Goal: Task Accomplishment & Management: Manage account settings

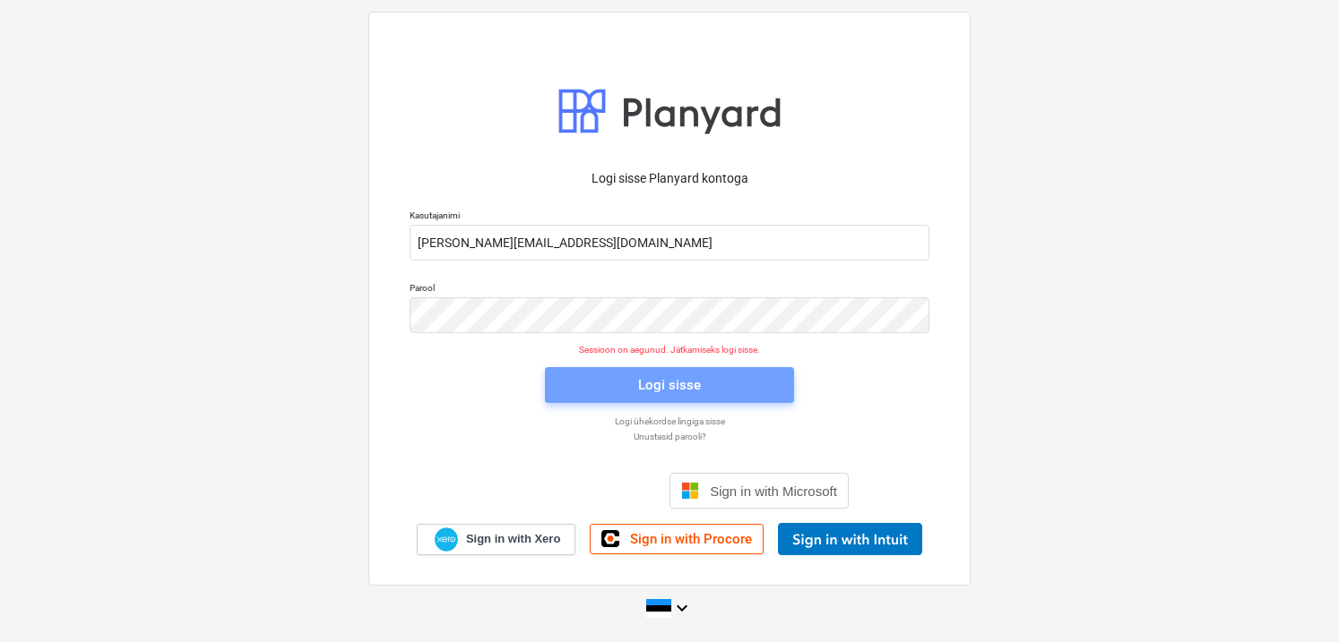
click at [694, 387] on div "Logi sisse" at bounding box center [669, 385] width 63 height 23
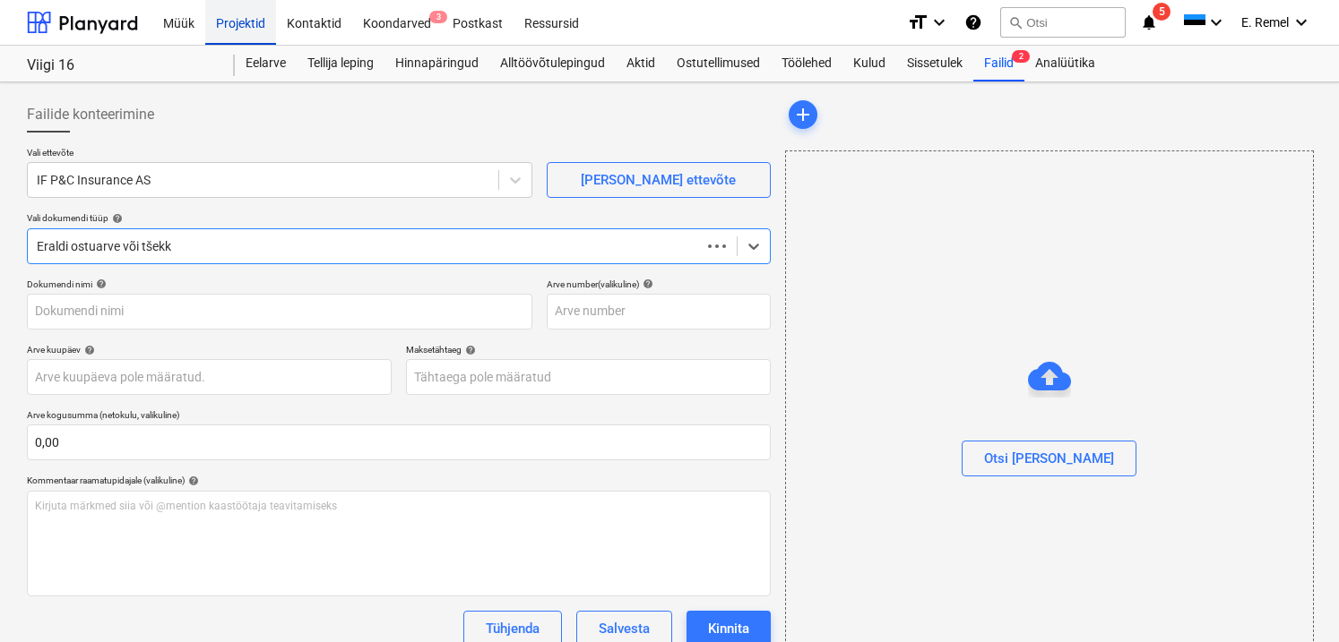
click at [244, 28] on div "Projektid" at bounding box center [240, 22] width 71 height 46
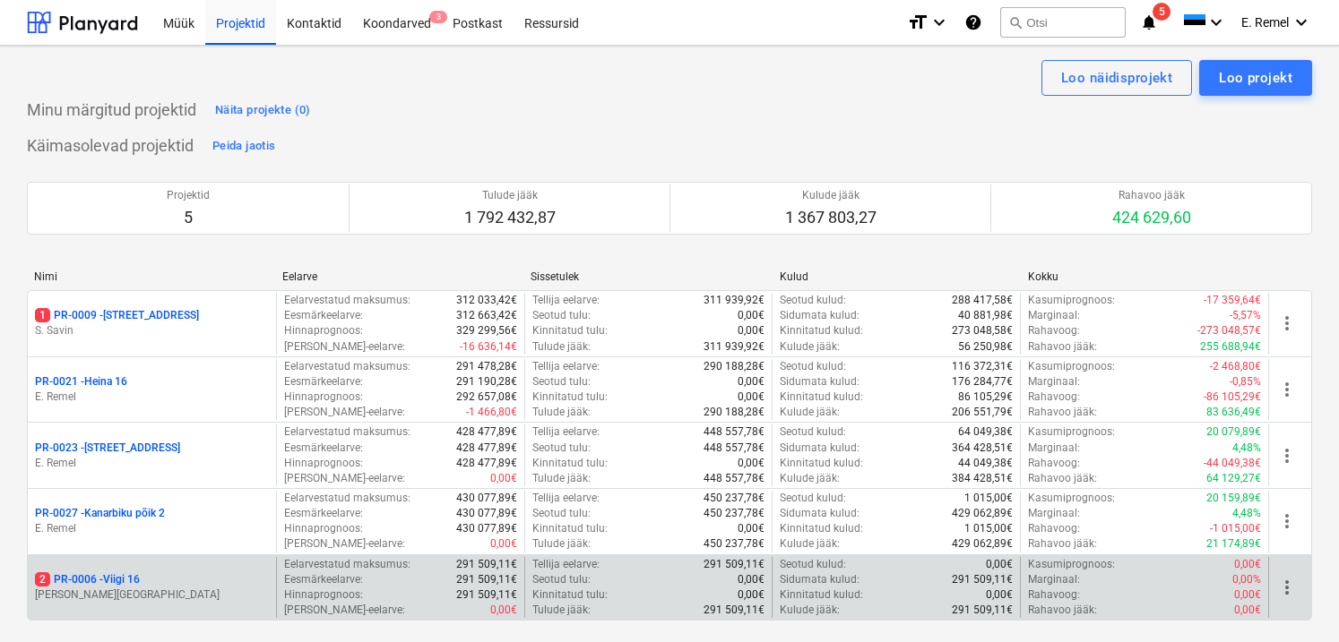
click at [159, 588] on p "M. Koppel" at bounding box center [152, 595] width 234 height 15
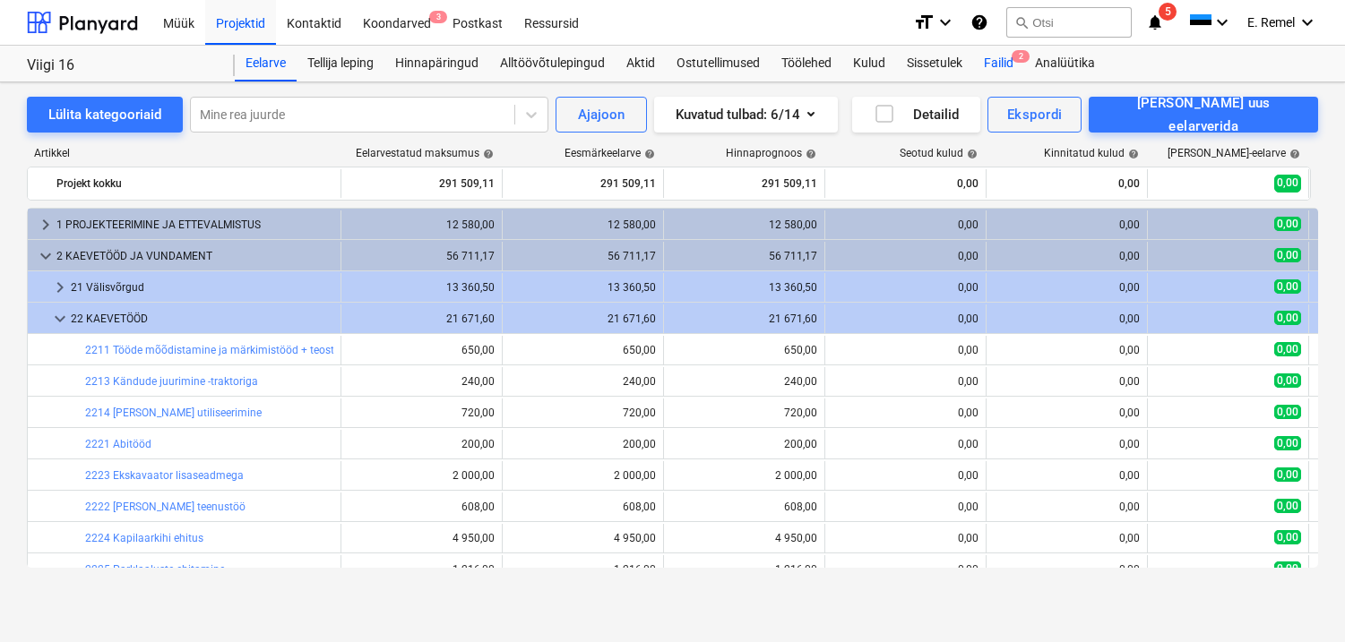
click at [1006, 67] on div "Failid 2" at bounding box center [998, 64] width 51 height 36
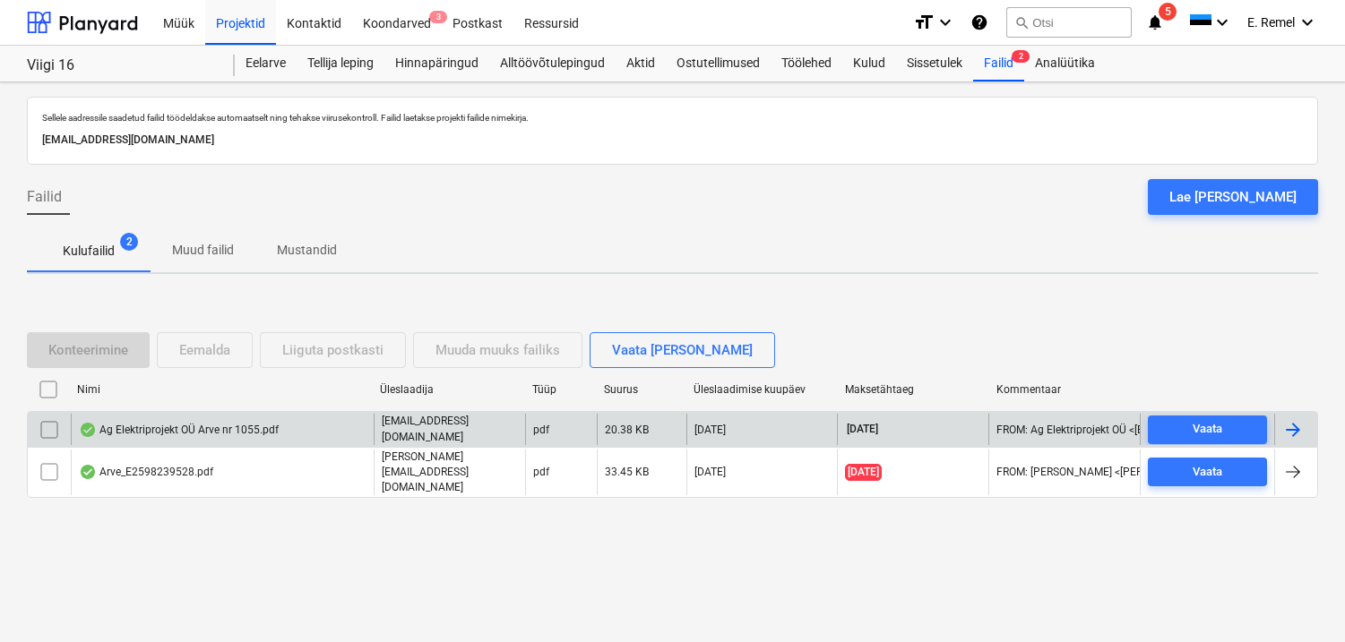
click at [158, 431] on div "Ag Elektriprojekt OÜ Arve nr 1055.pdf" at bounding box center [179, 430] width 200 height 14
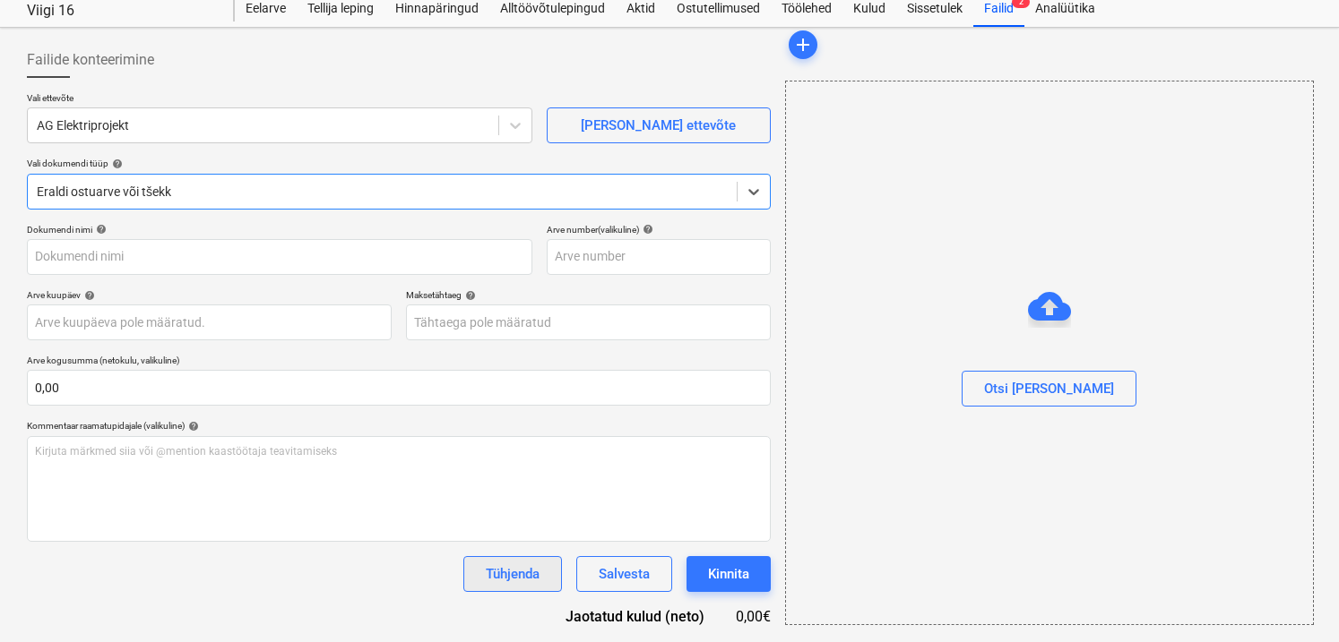
type input "1055"
type input "12 Sep 2025"
type input "19 Sep 2025"
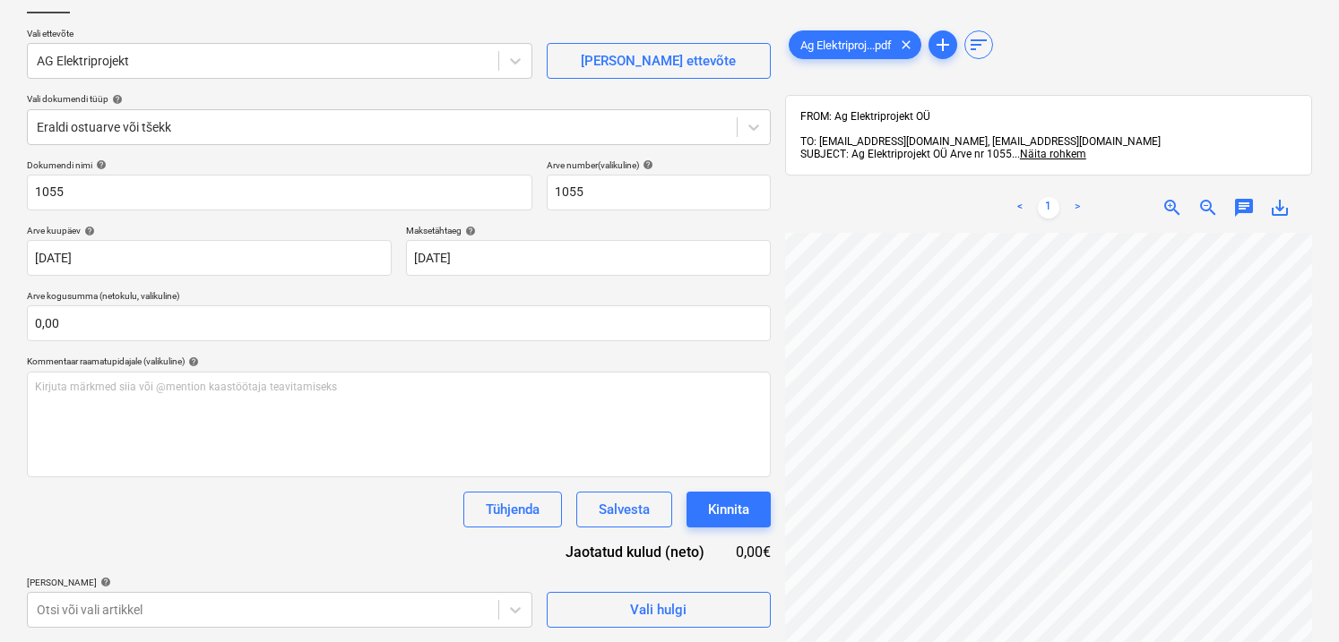
scroll to position [211, 107]
click at [723, 612] on span "Vali hulgi" at bounding box center [658, 610] width 179 height 23
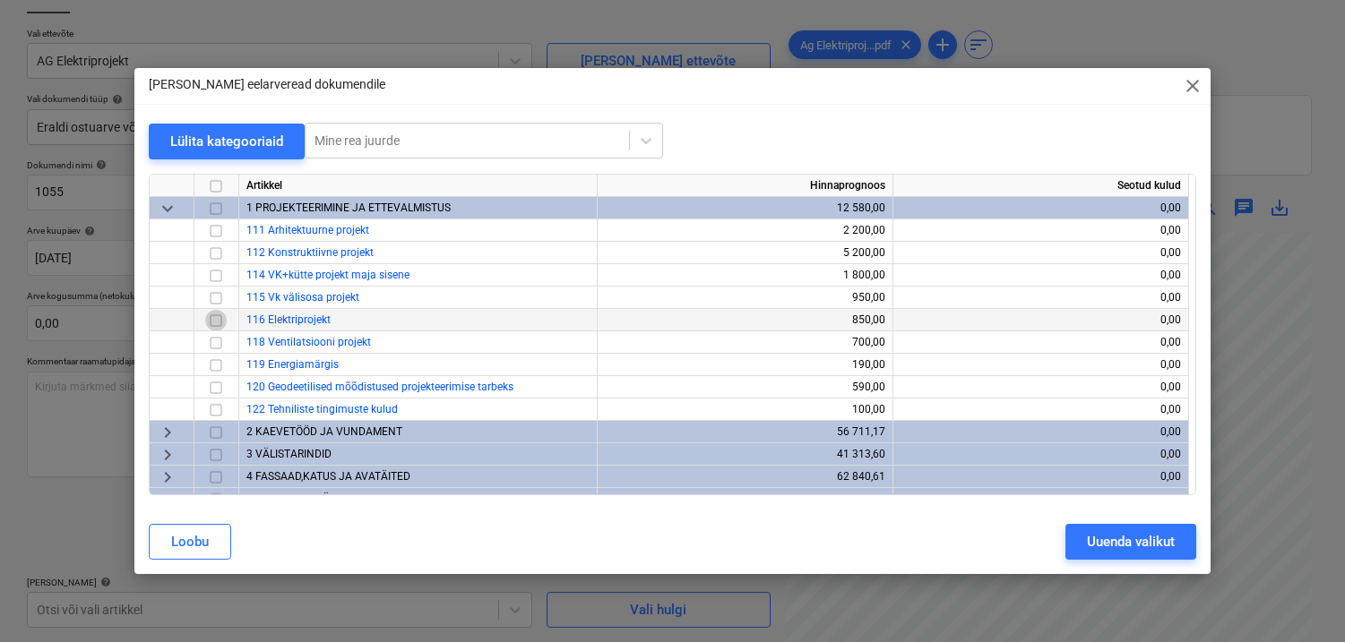
click at [213, 318] on input "checkbox" at bounding box center [216, 321] width 22 height 22
click at [1079, 538] on button "Uuenda valikut" at bounding box center [1130, 542] width 131 height 36
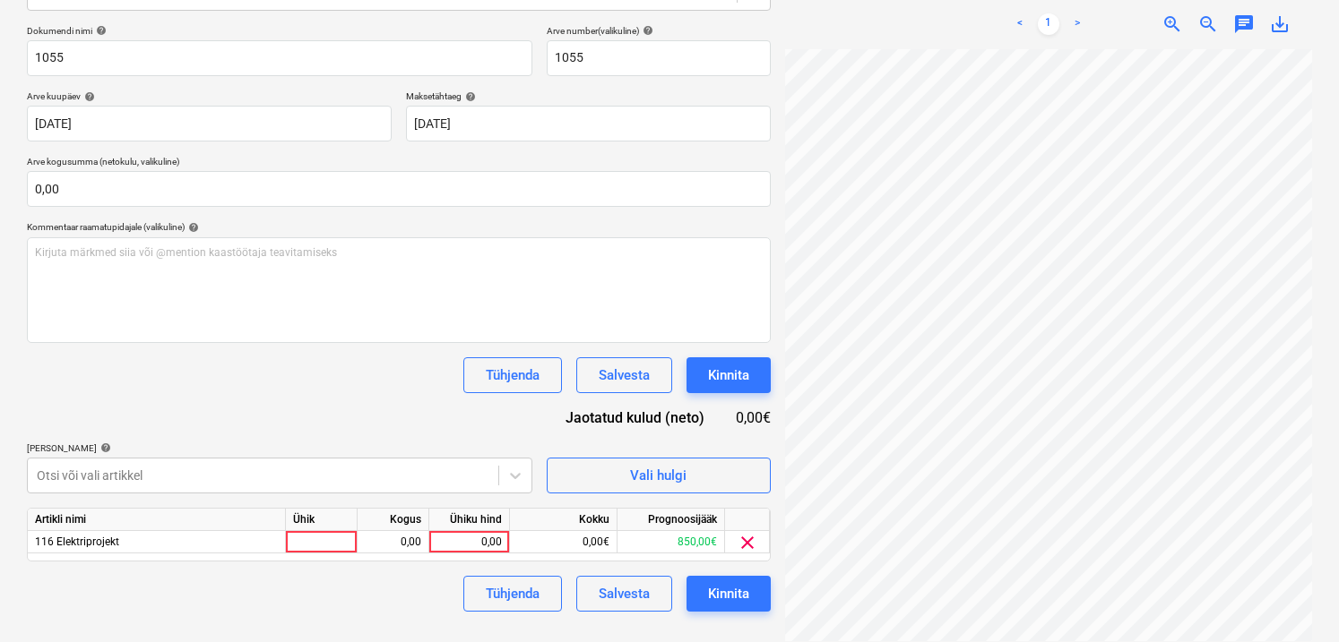
scroll to position [254, 0]
click at [348, 539] on div at bounding box center [322, 541] width 72 height 22
type input "1"
click at [384, 547] on div "0,00" at bounding box center [393, 541] width 56 height 22
type input "1"
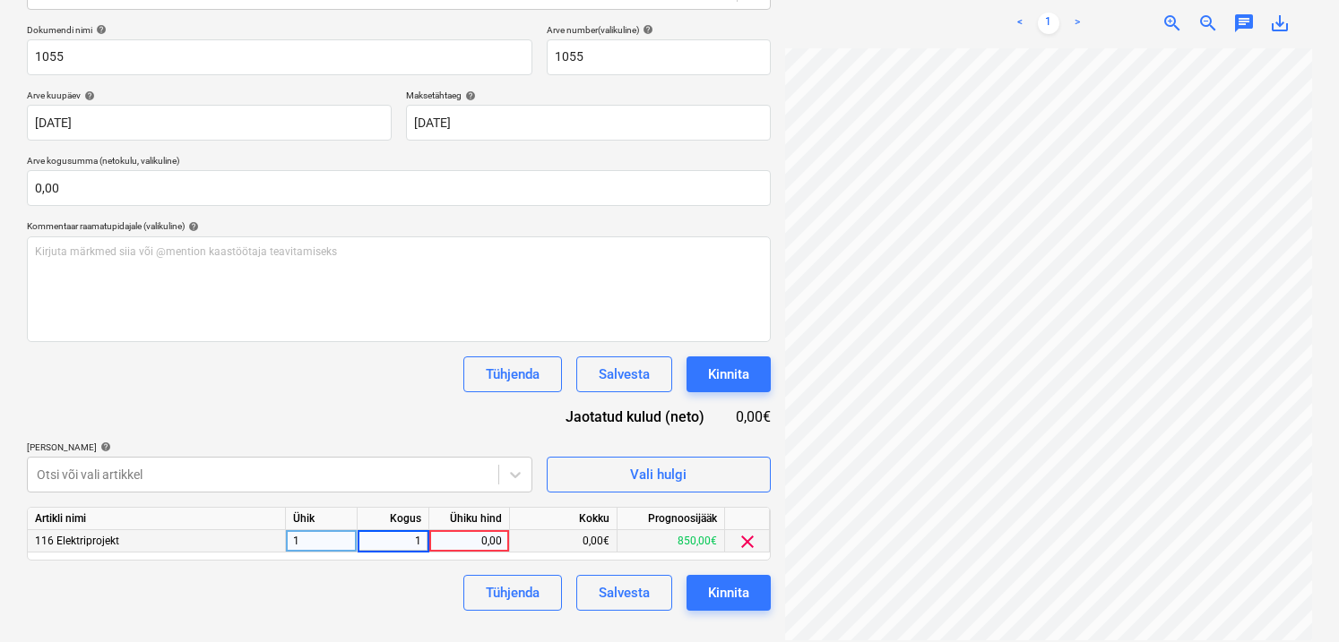
click at [491, 545] on div "0,00" at bounding box center [468, 541] width 65 height 22
click at [402, 538] on div "1,00" at bounding box center [393, 541] width 56 height 22
type input "14"
click at [453, 548] on div "0,00" at bounding box center [468, 541] width 65 height 22
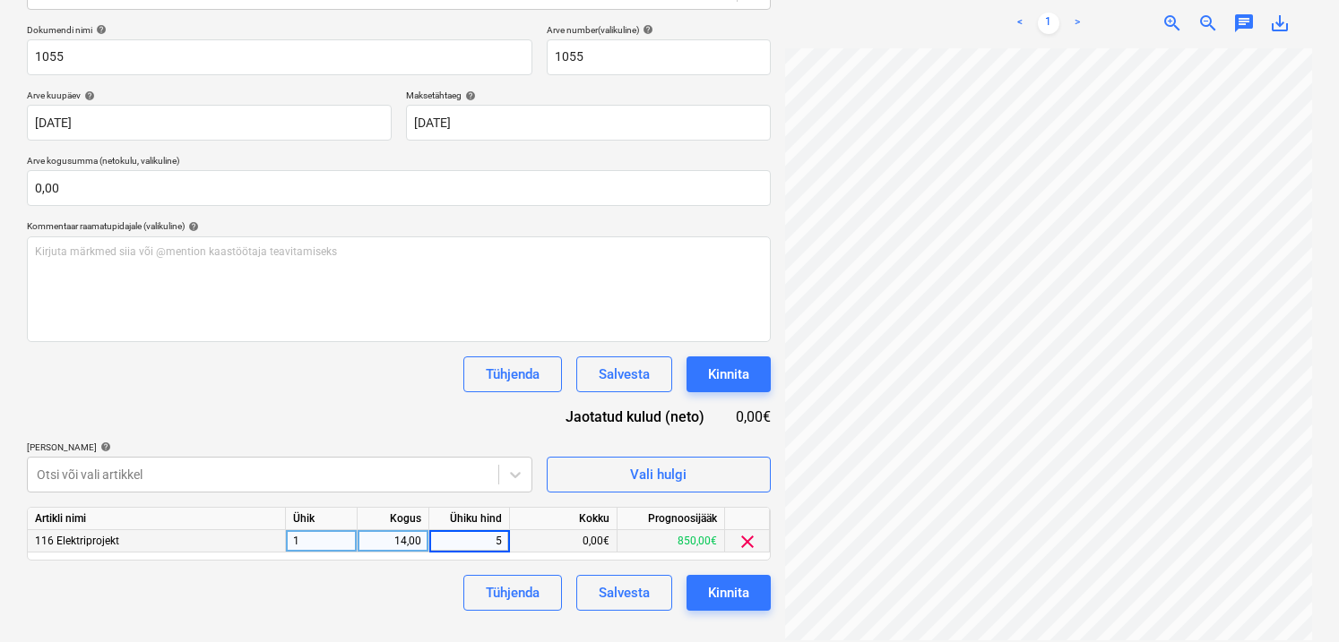
type input "50"
click at [376, 597] on div "Tühjenda Salvesta Kinnita" at bounding box center [399, 593] width 744 height 36
click at [749, 586] on button "Kinnita" at bounding box center [728, 593] width 84 height 36
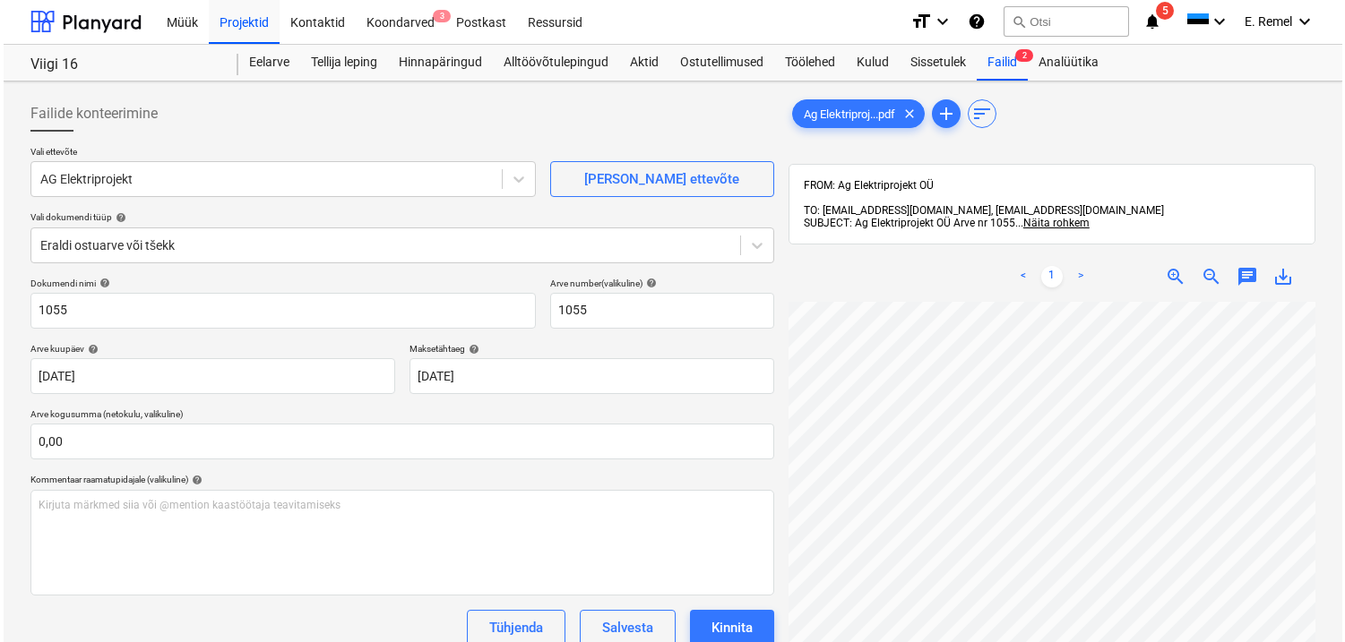
scroll to position [0, 0]
click at [239, 23] on div "Projektid" at bounding box center [240, 22] width 71 height 46
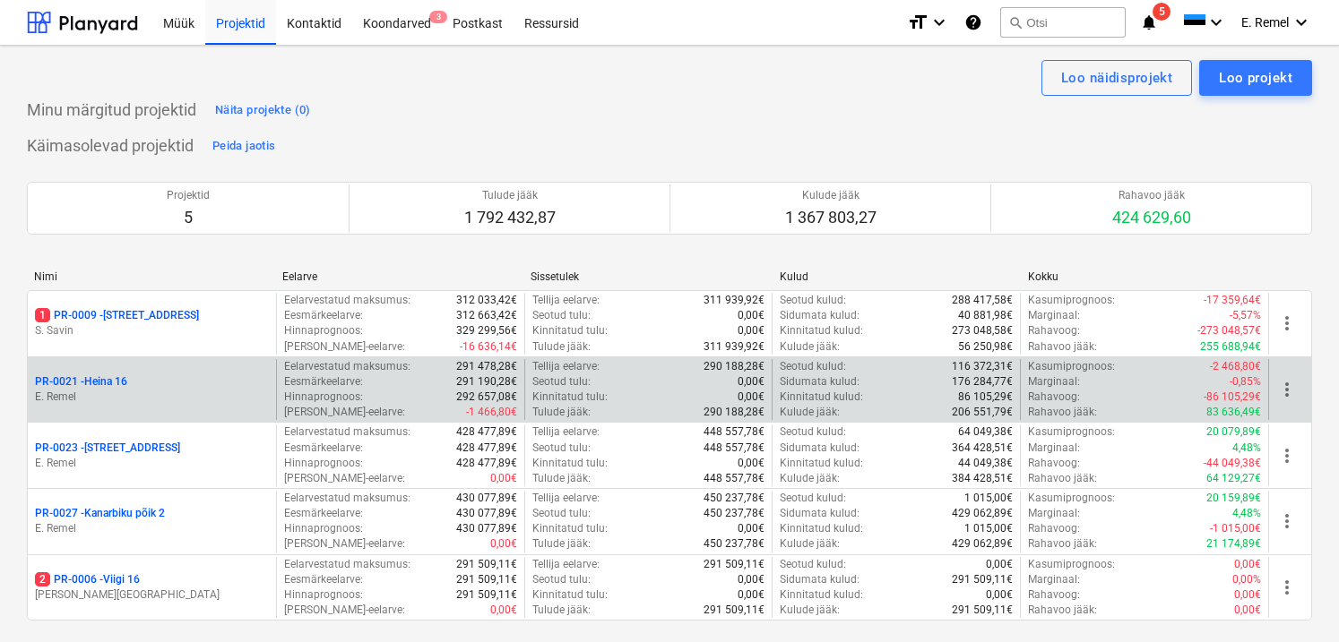
click at [151, 398] on p "E. Remel" at bounding box center [152, 397] width 234 height 15
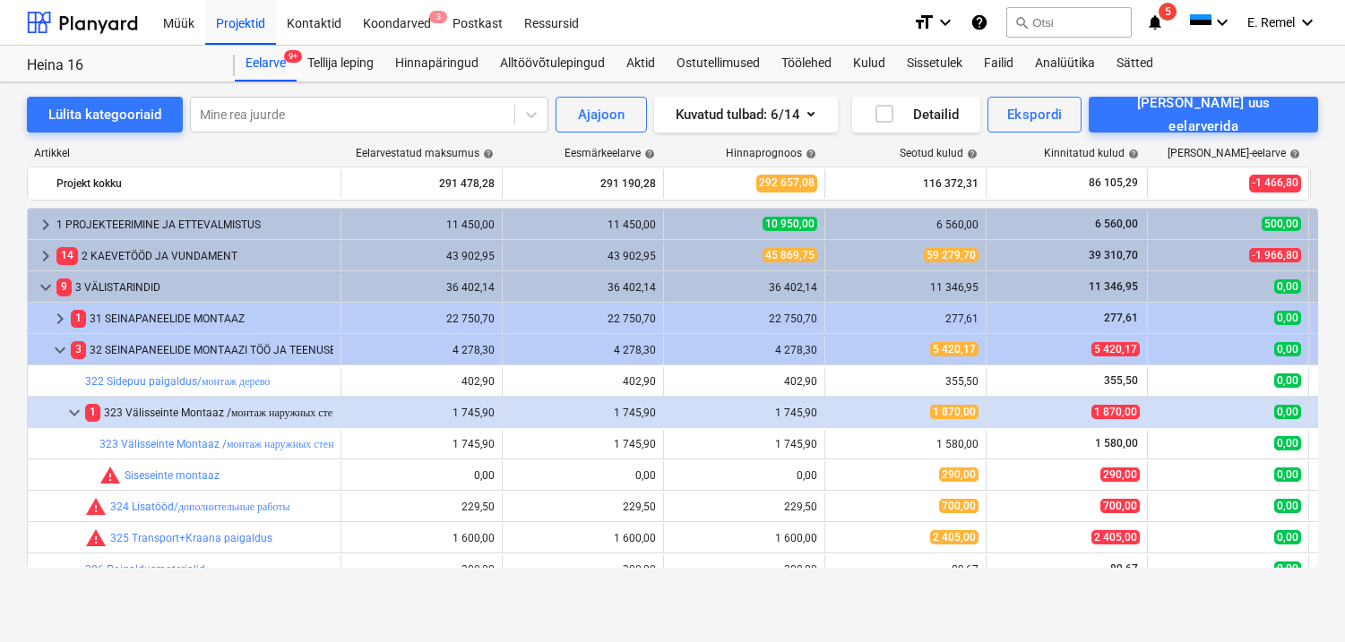
scroll to position [549, 0]
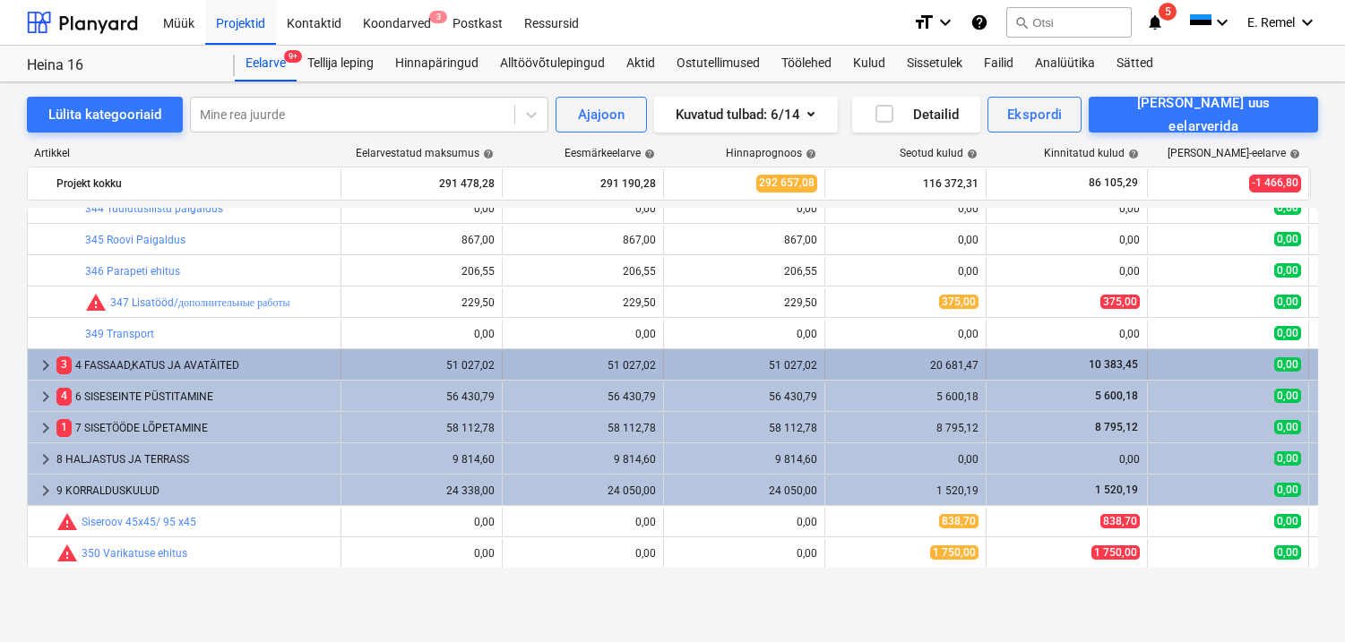
click at [270, 357] on div "3 4 FASSAAD,KATUS JA AVATÄITED" at bounding box center [194, 365] width 277 height 29
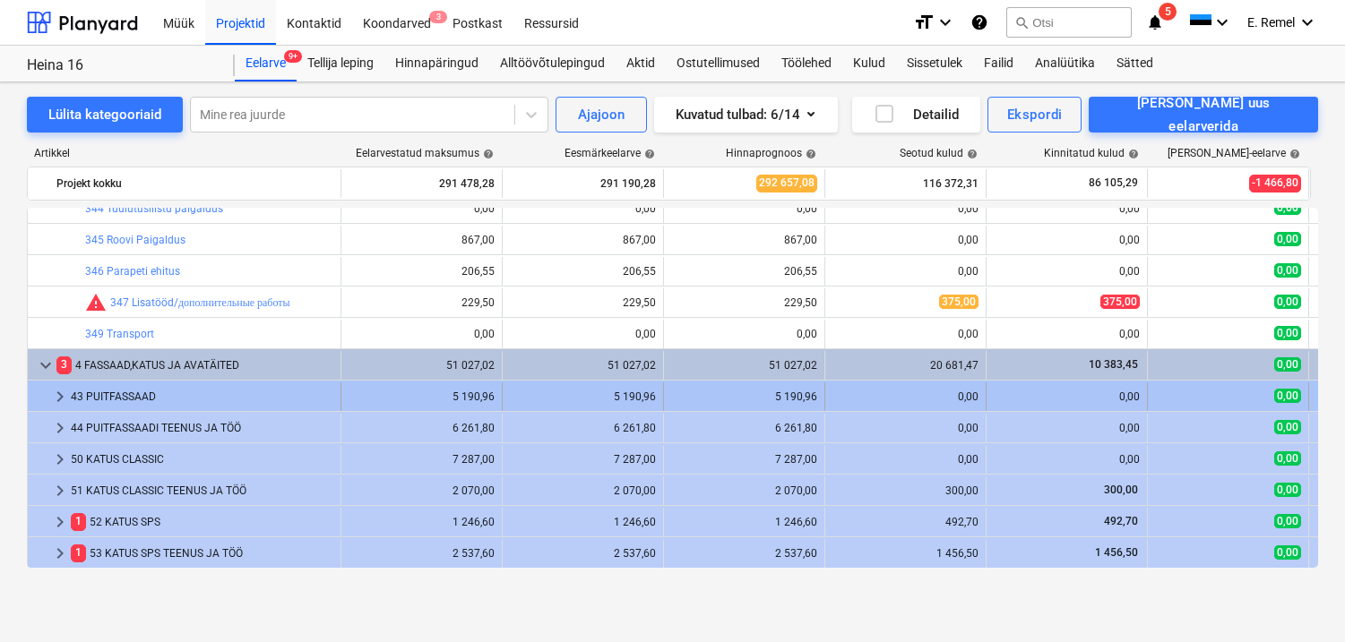
click at [163, 400] on div "43 PUITFASSAAD" at bounding box center [202, 397] width 263 height 29
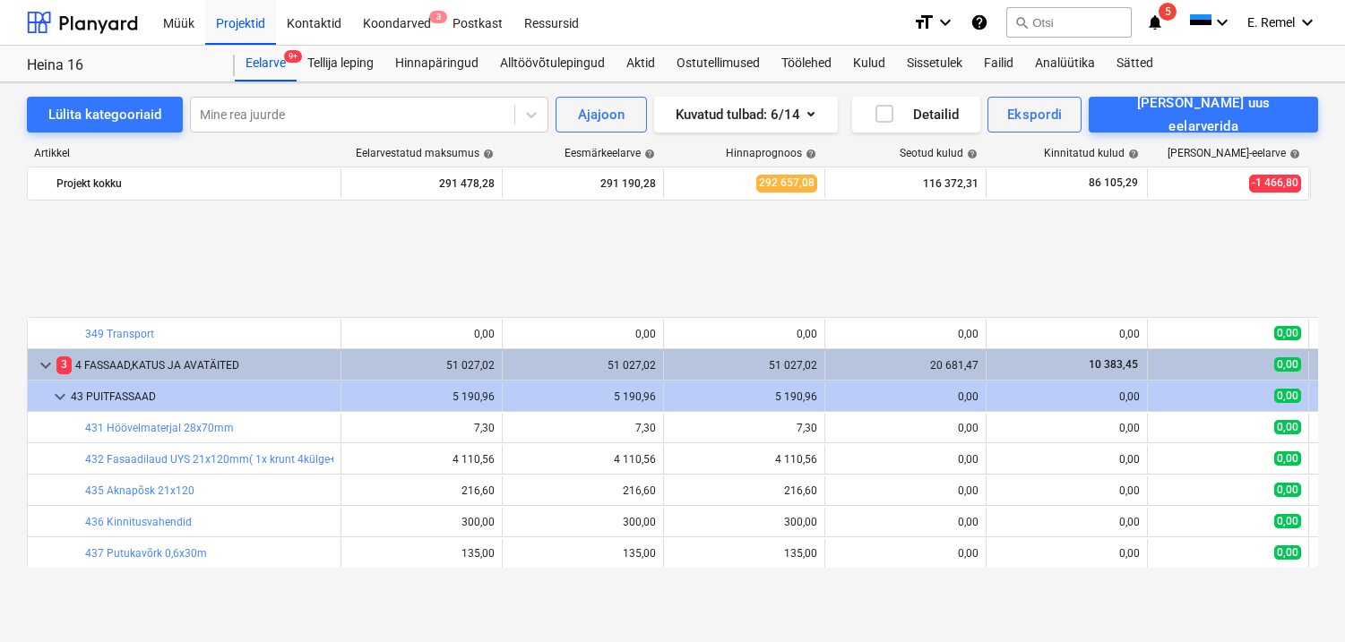
scroll to position [715, 0]
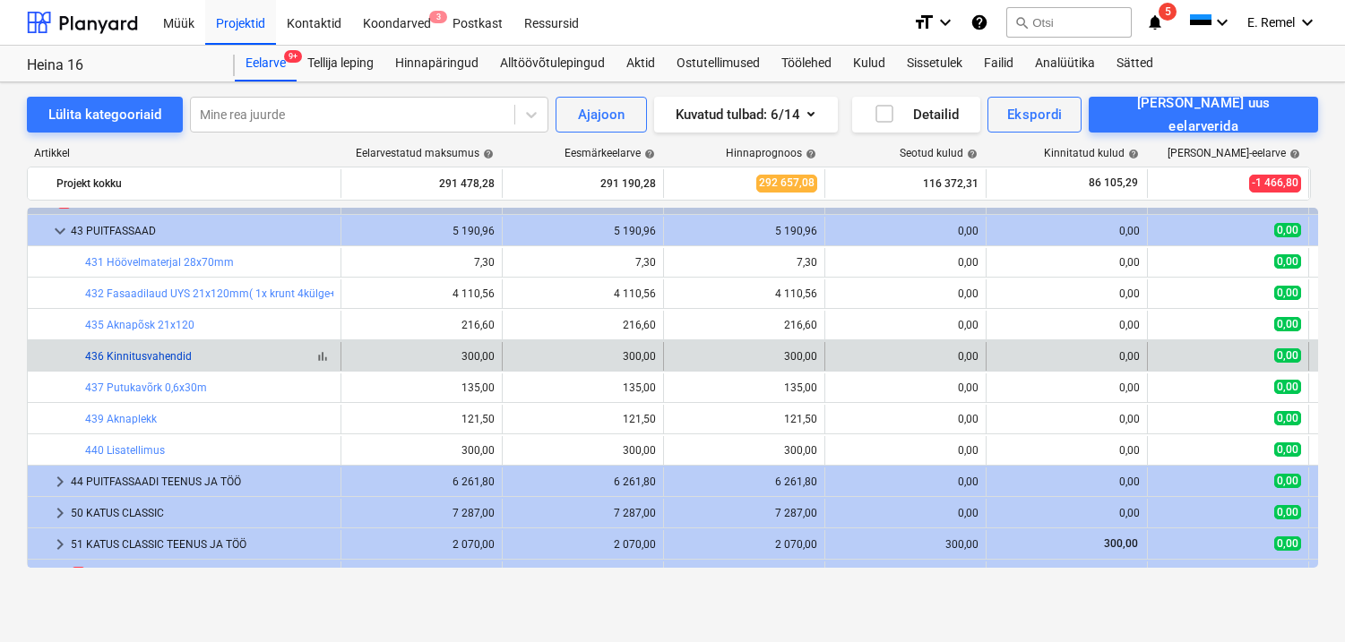
click at [173, 356] on link "436 Kinnitusvahendid" at bounding box center [138, 356] width 107 height 13
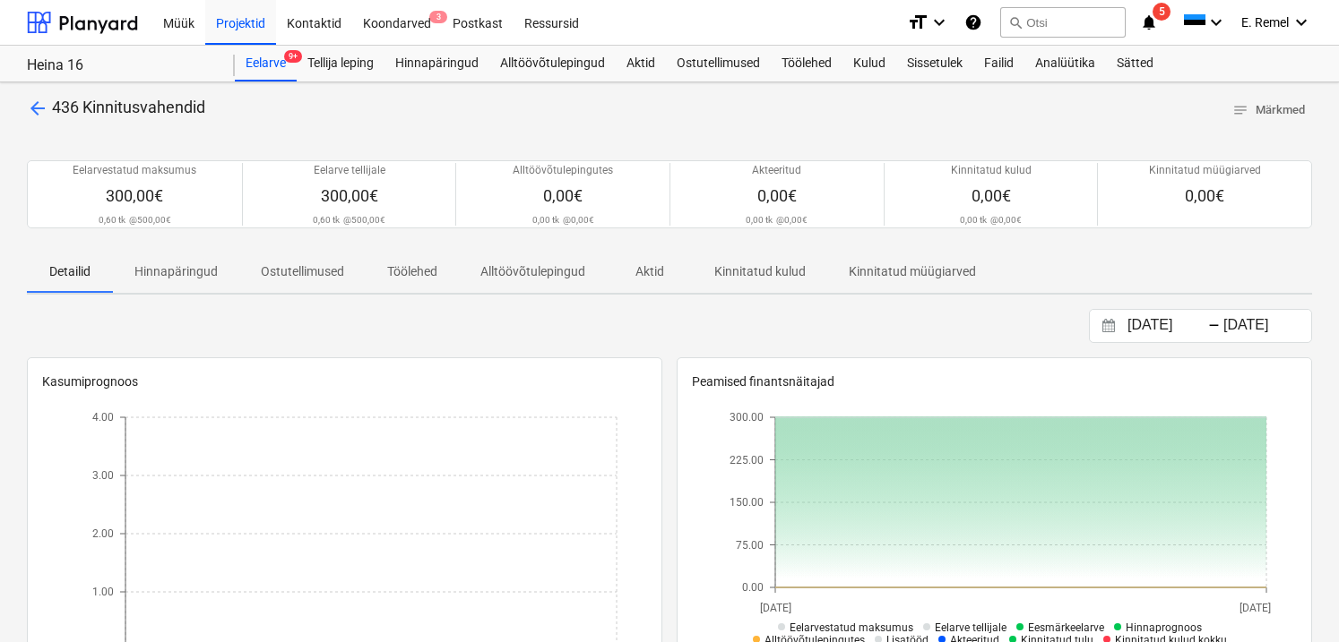
click at [35, 101] on span "arrow_back" at bounding box center [38, 109] width 22 height 22
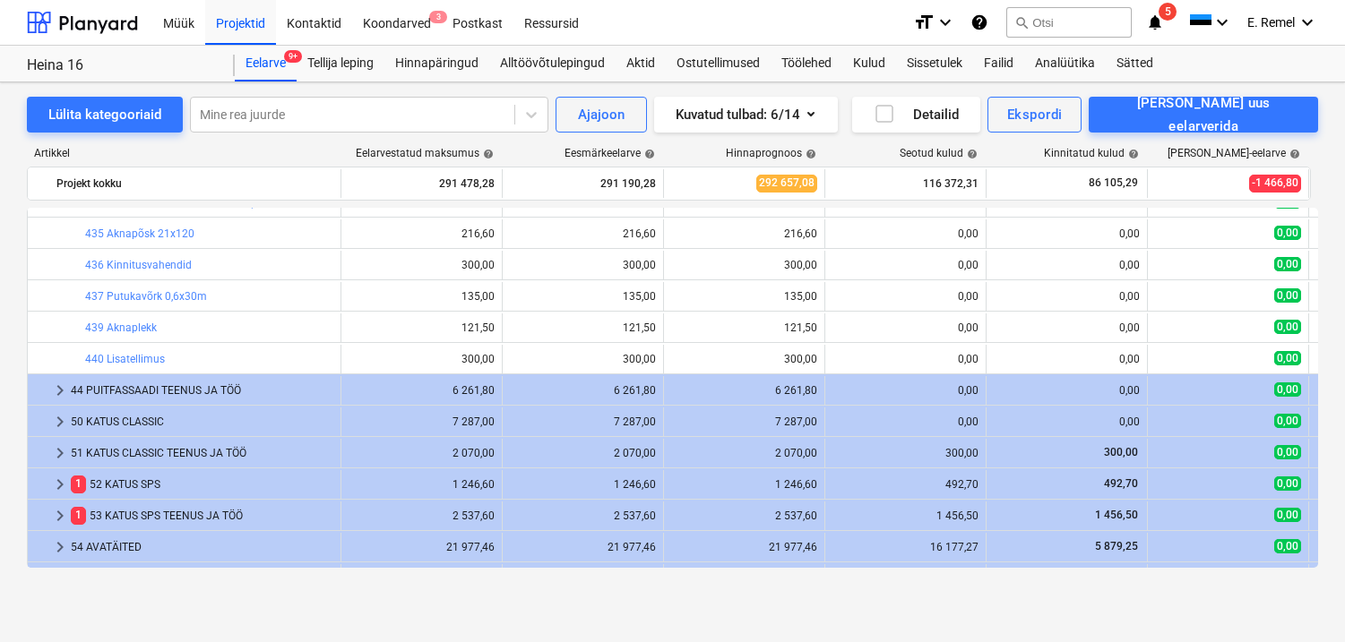
scroll to position [734, 0]
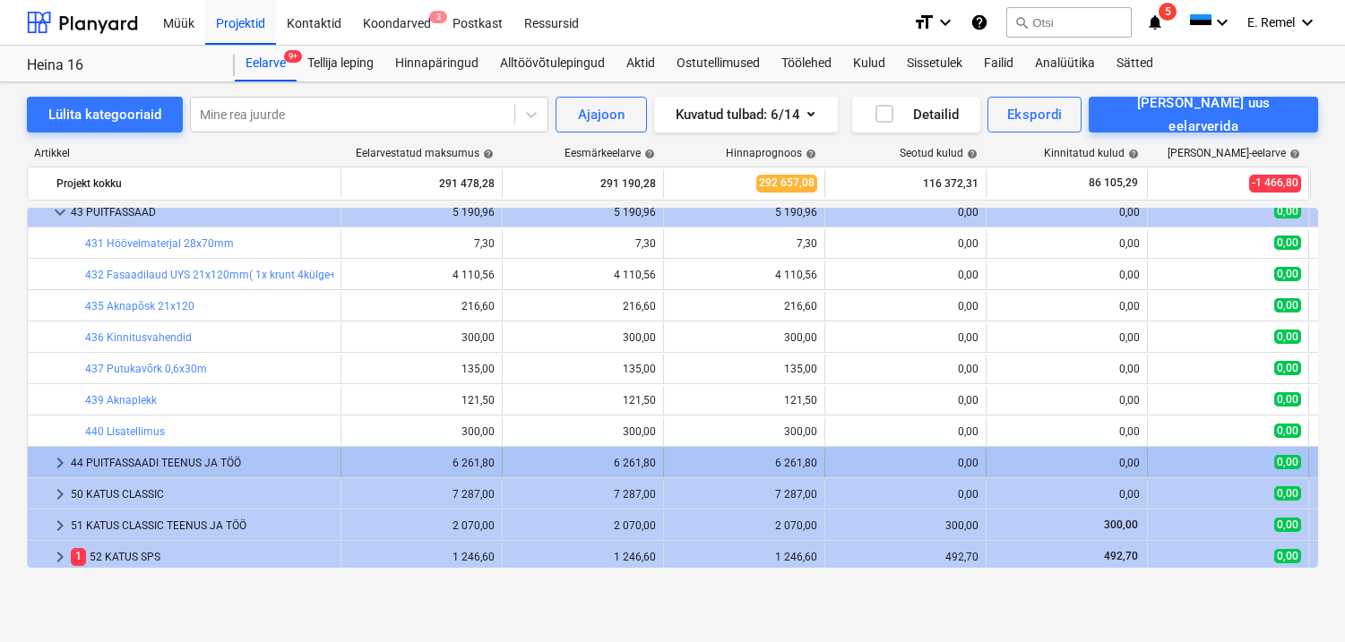
click at [189, 453] on div "44 PUITFASSAADI TEENUS JA TÖÖ" at bounding box center [202, 463] width 263 height 29
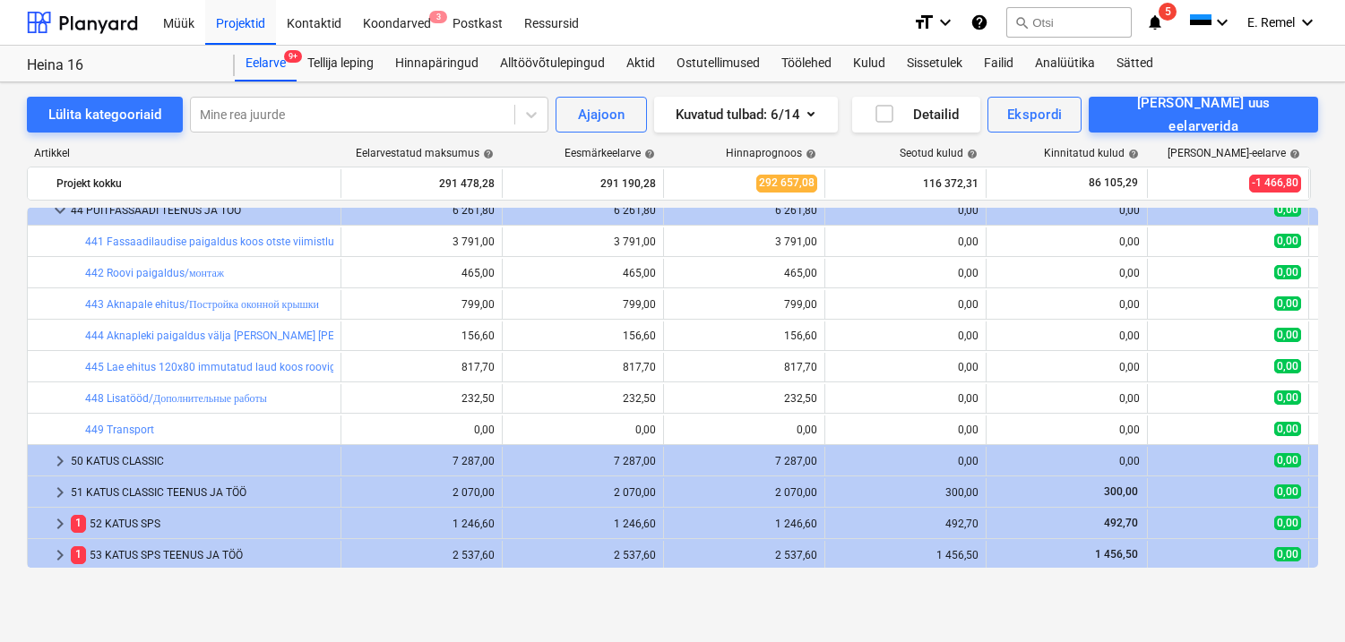
scroll to position [971, 0]
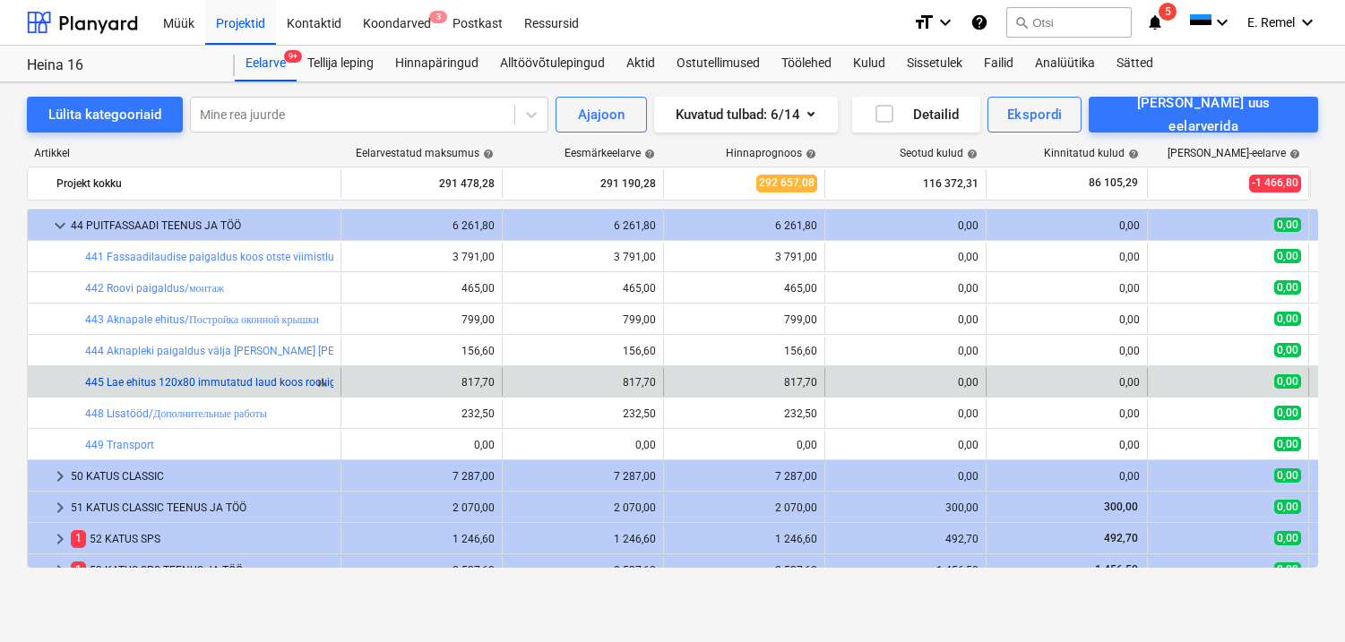
click at [183, 384] on link "445 Lae ehitus 120x80 immutatud laud koos rooviga" at bounding box center [213, 382] width 257 height 13
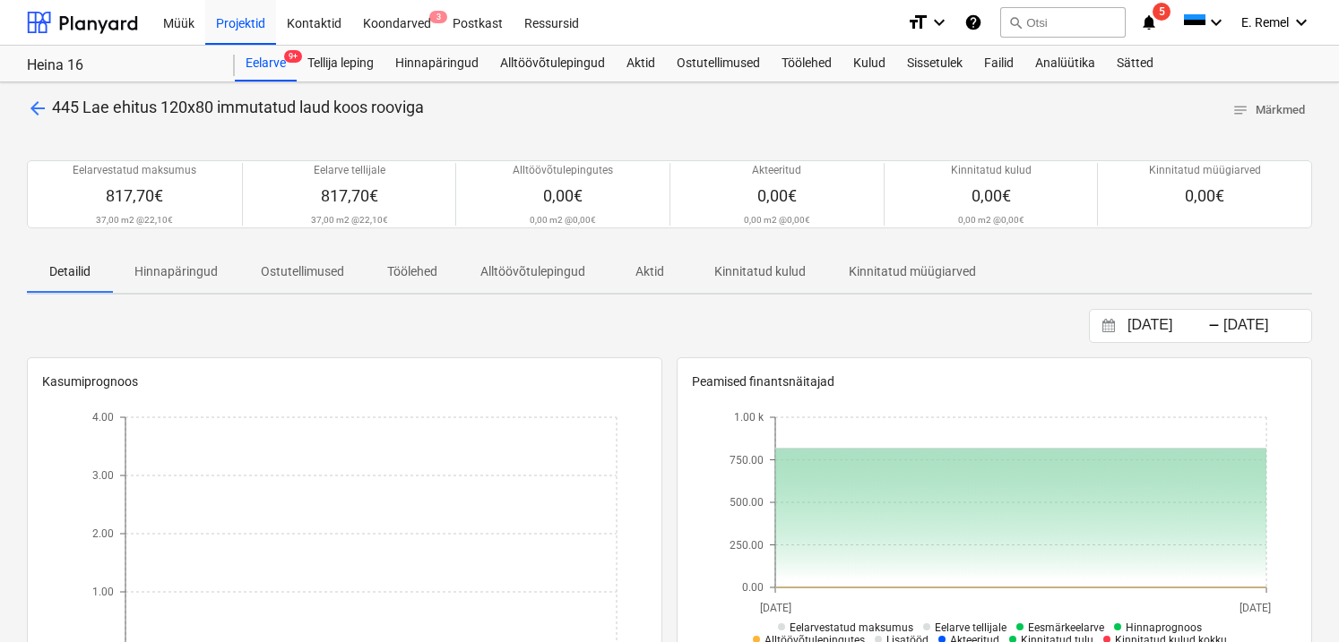
click at [35, 106] on span "arrow_back" at bounding box center [38, 109] width 22 height 22
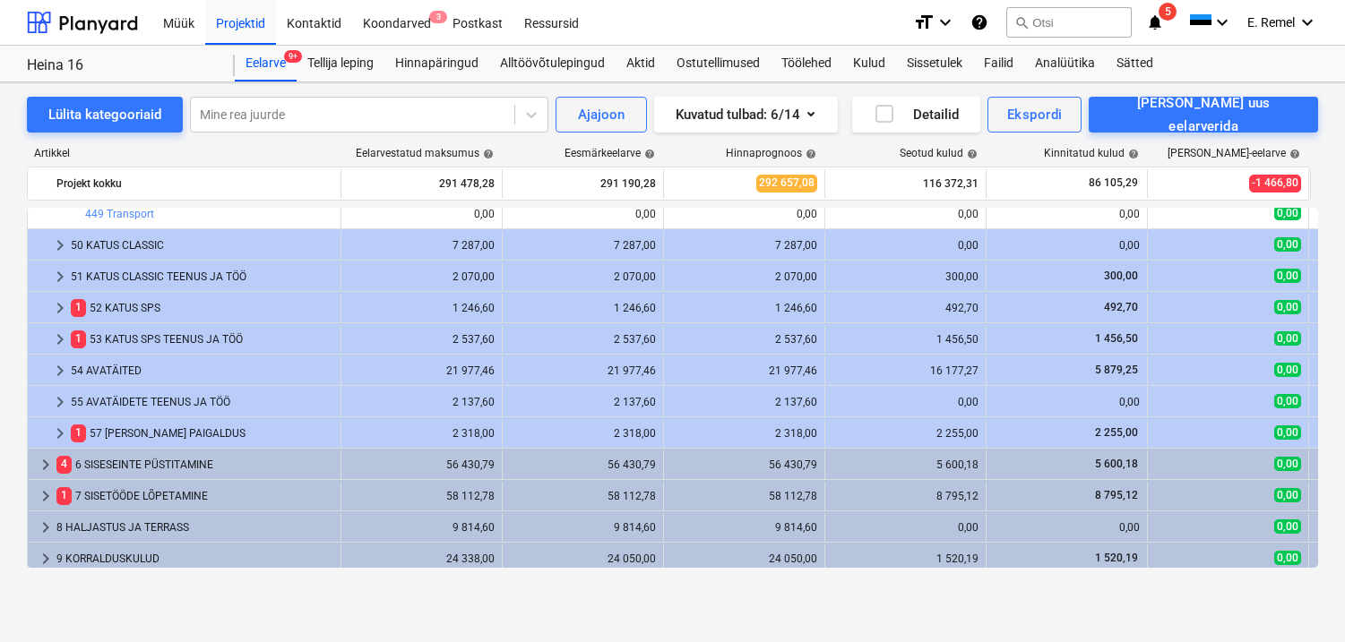
scroll to position [1162, 0]
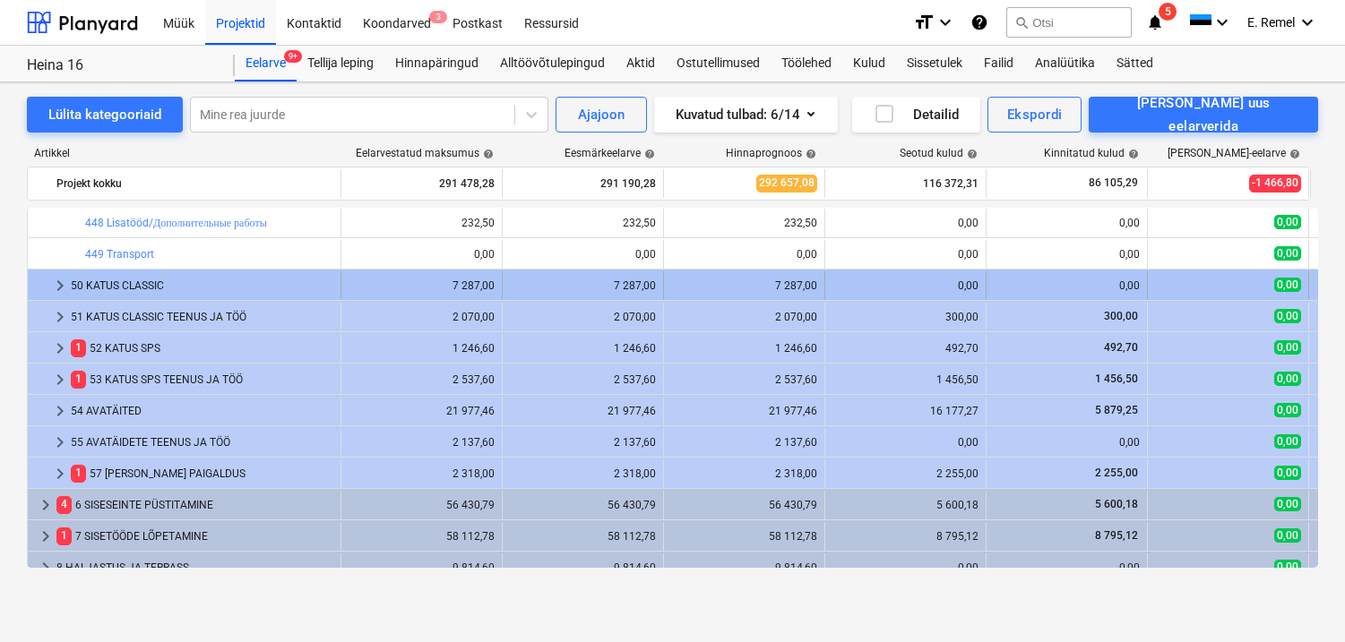
click at [117, 291] on div "50 KATUS CLASSIC" at bounding box center [202, 286] width 263 height 29
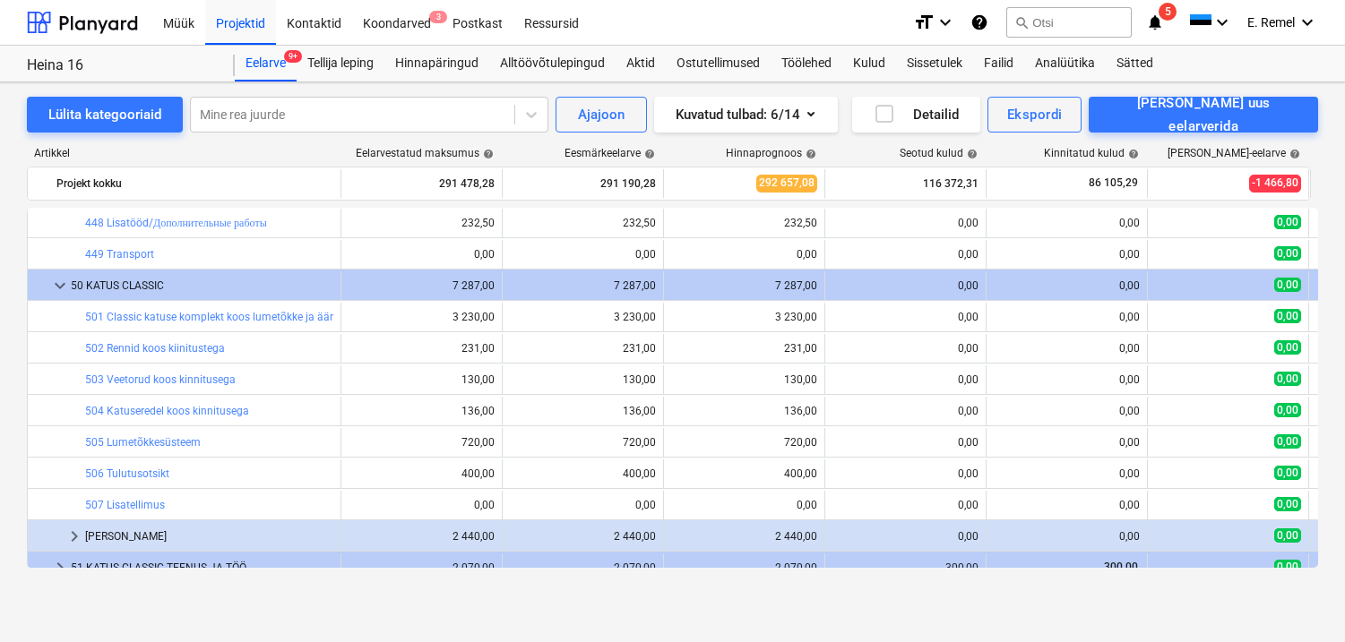
scroll to position [1166, 0]
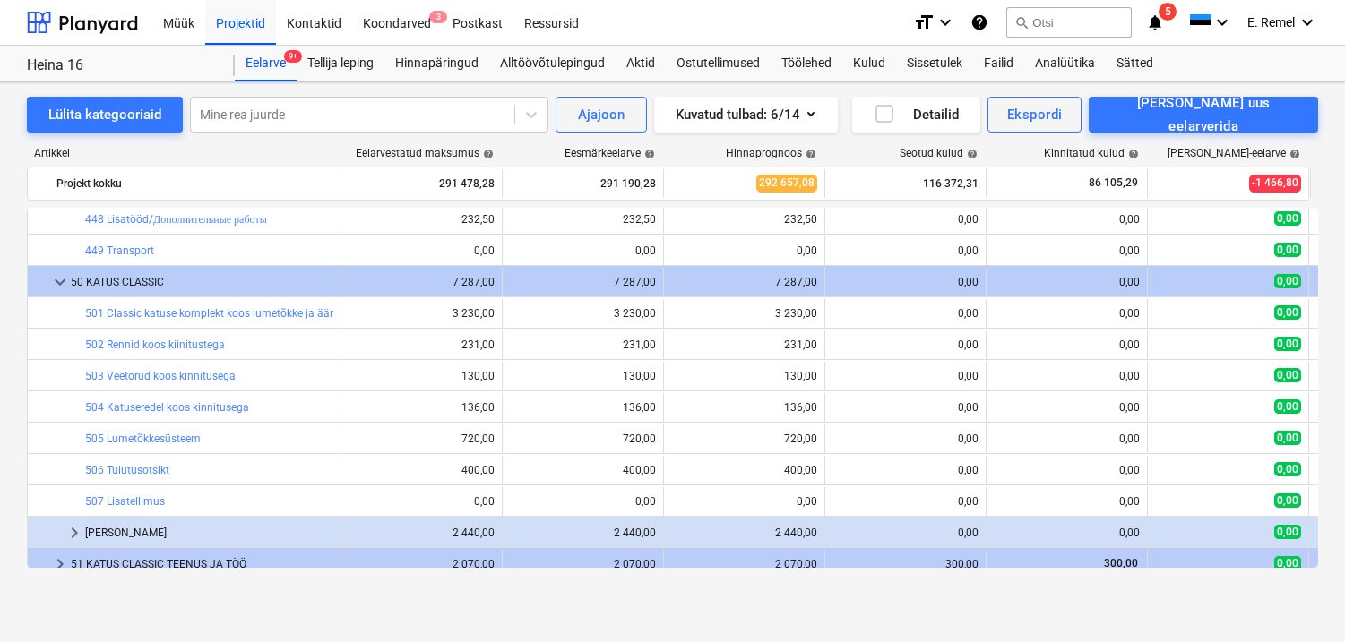
click at [91, 297] on div "50 KATUS CLASSIC" at bounding box center [202, 282] width 263 height 29
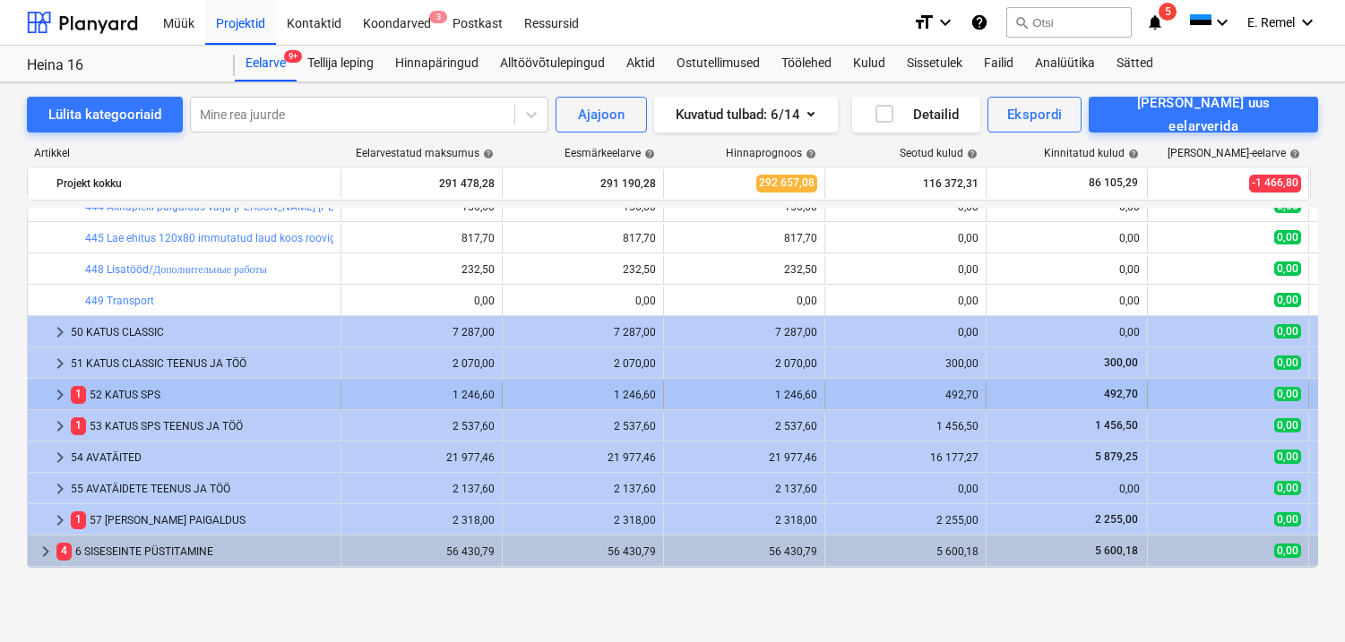
click at [135, 401] on div "1 52 KATUS SPS" at bounding box center [202, 395] width 263 height 29
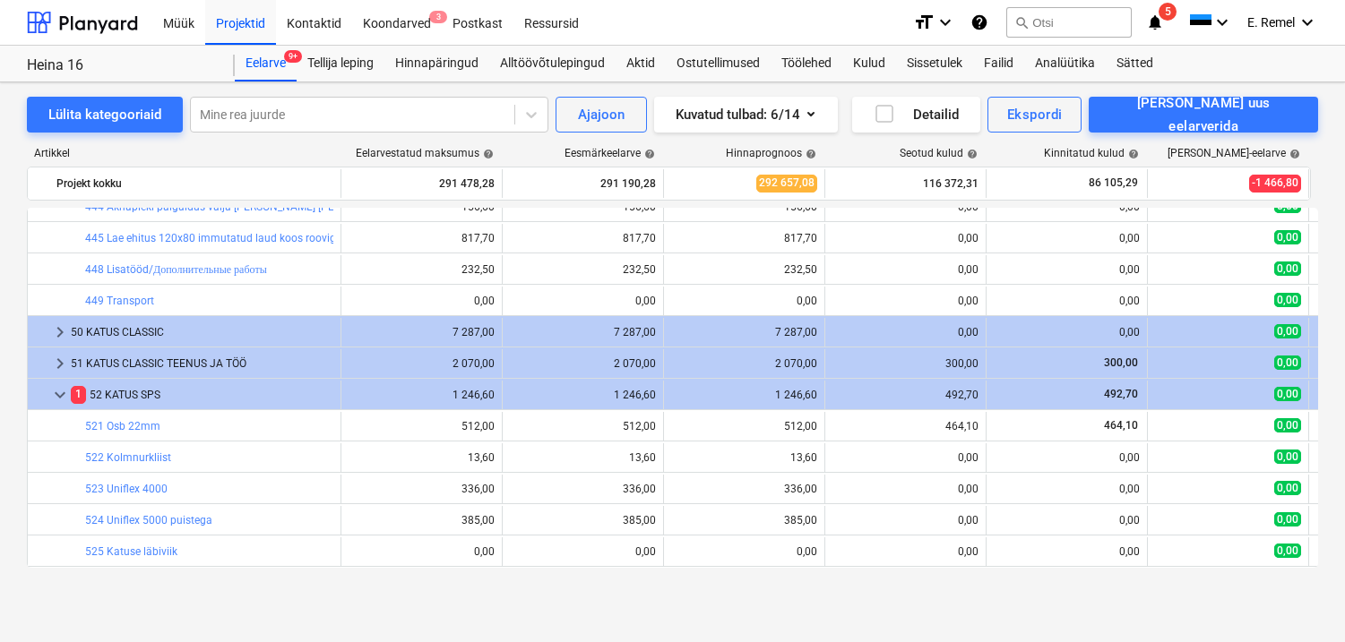
scroll to position [1297, 0]
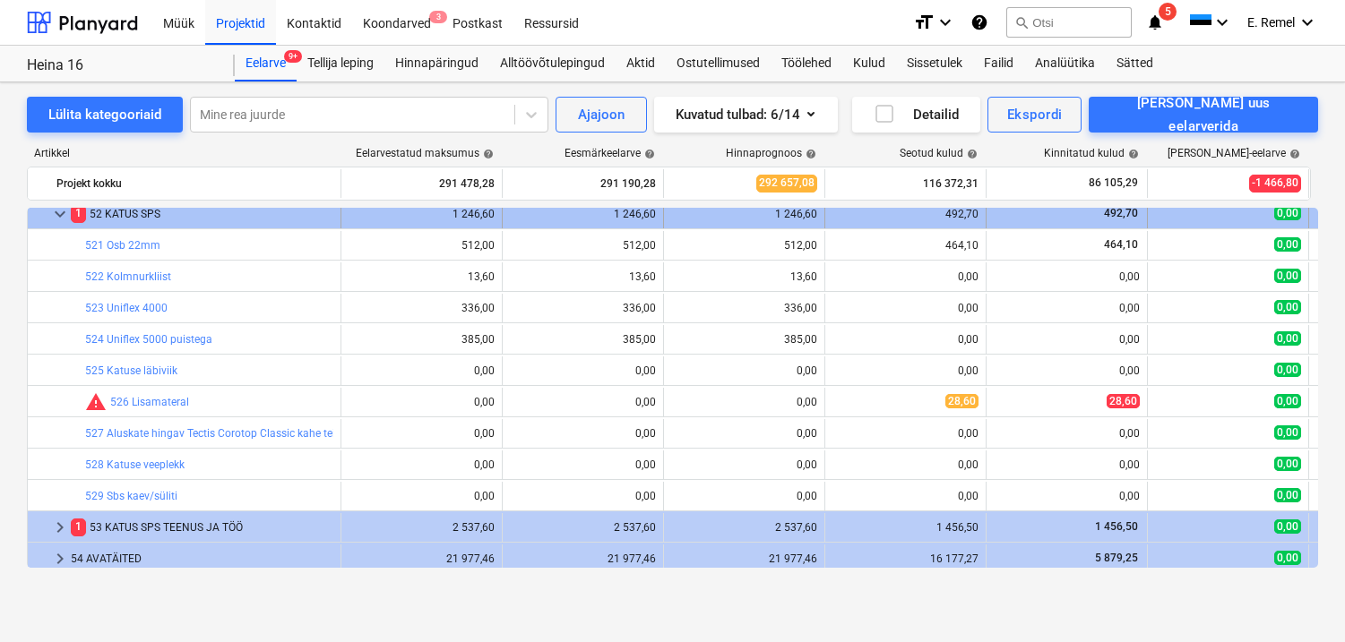
click at [112, 224] on div "1 52 KATUS SPS" at bounding box center [202, 214] width 263 height 29
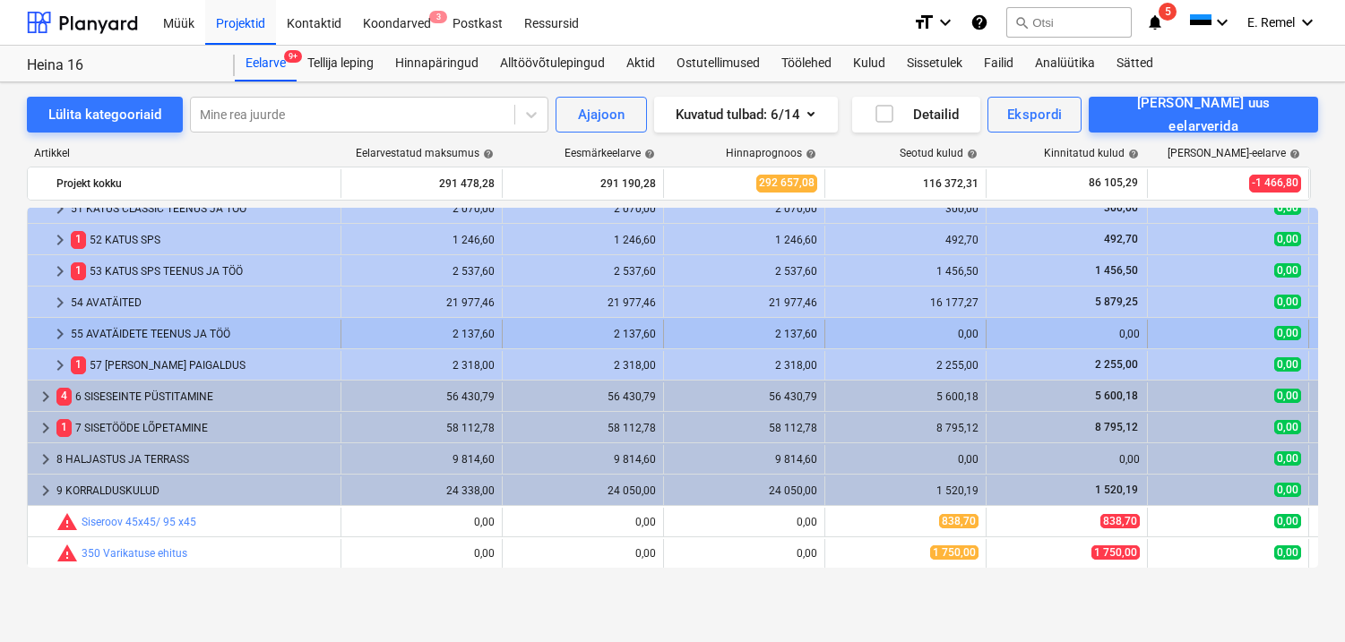
scroll to position [1271, 0]
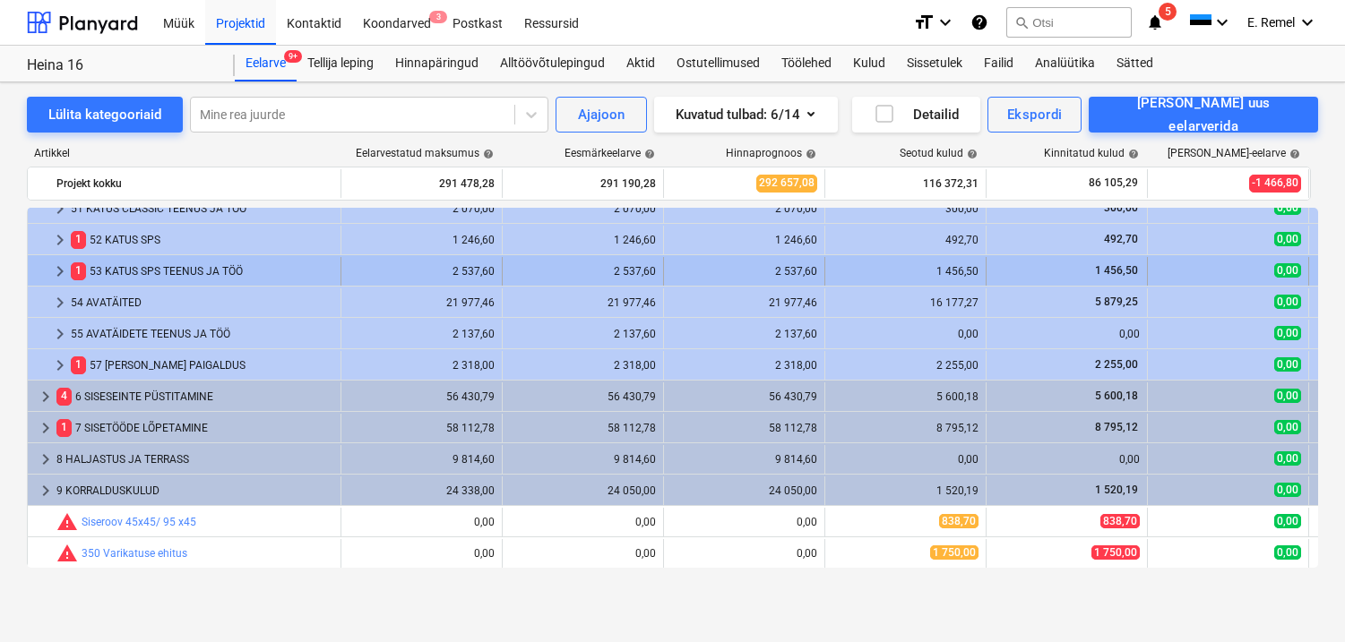
click at [142, 279] on div "1 53 KATUS SPS TEENUS JA TÖÖ" at bounding box center [202, 271] width 263 height 29
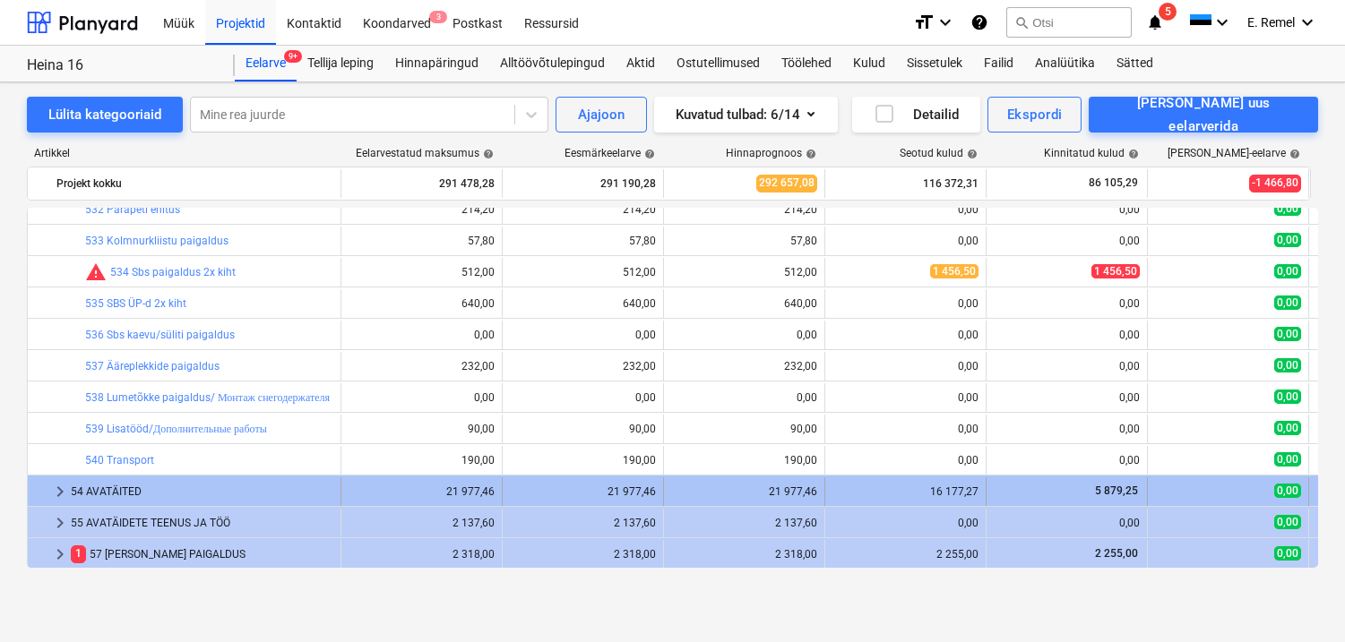
scroll to position [1502, 0]
